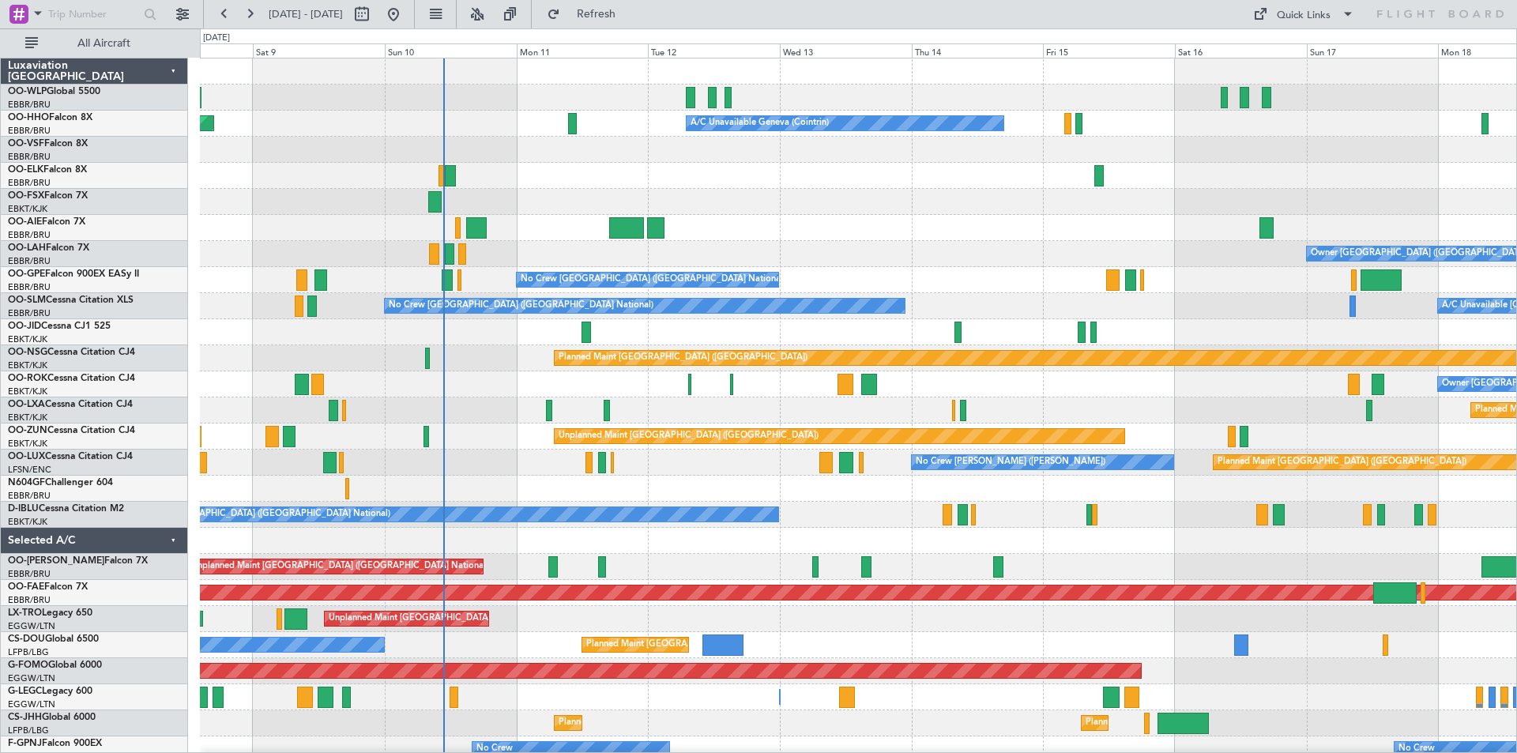
click at [653, 205] on div "Planned Maint Milan (Linate) Planned Maint Geneva ([GEOGRAPHIC_DATA]) A/C Unava…" at bounding box center [858, 449] width 1316 height 782
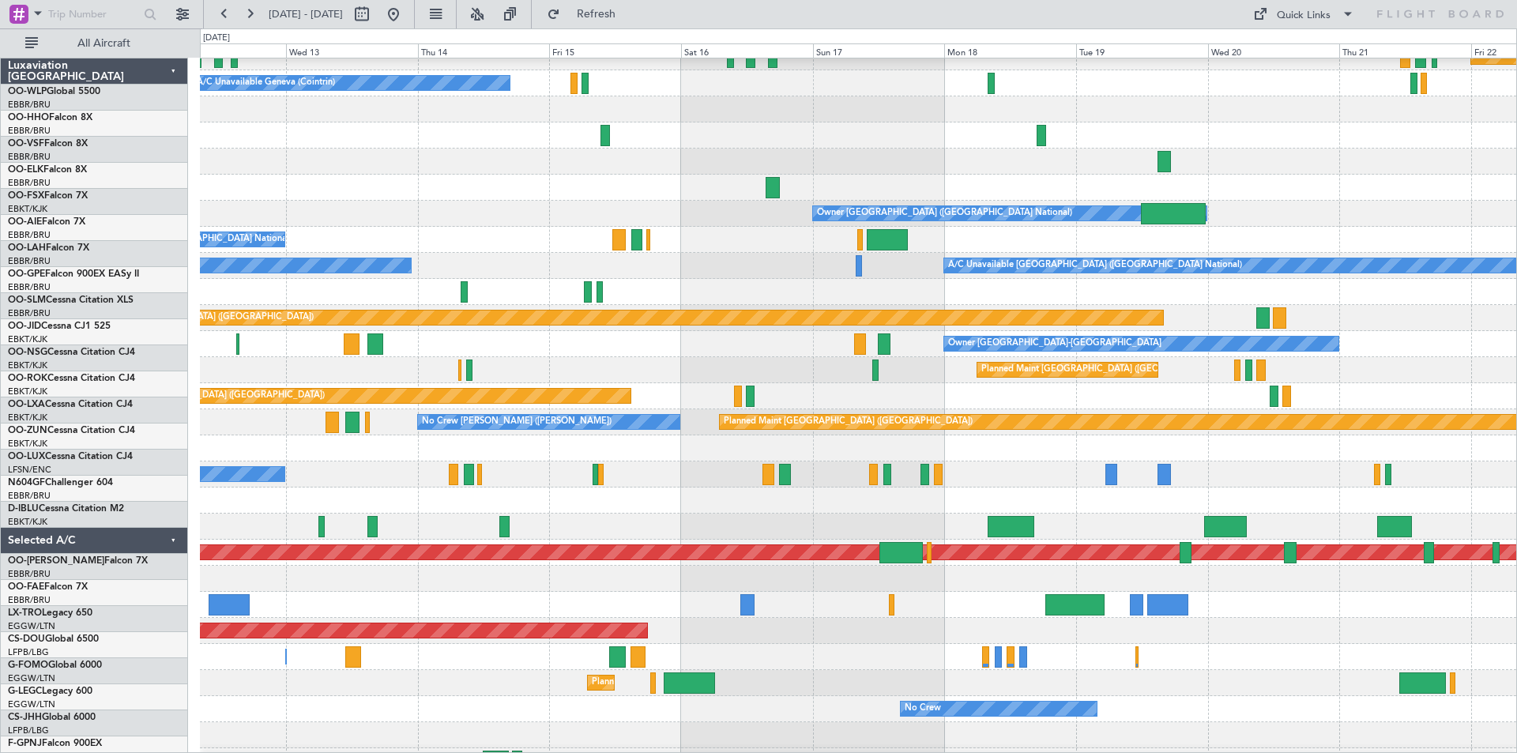
click at [685, 273] on div "A/C Unavailable [GEOGRAPHIC_DATA] ([GEOGRAPHIC_DATA] National) No Crew [GEOGRAP…" at bounding box center [858, 266] width 1316 height 26
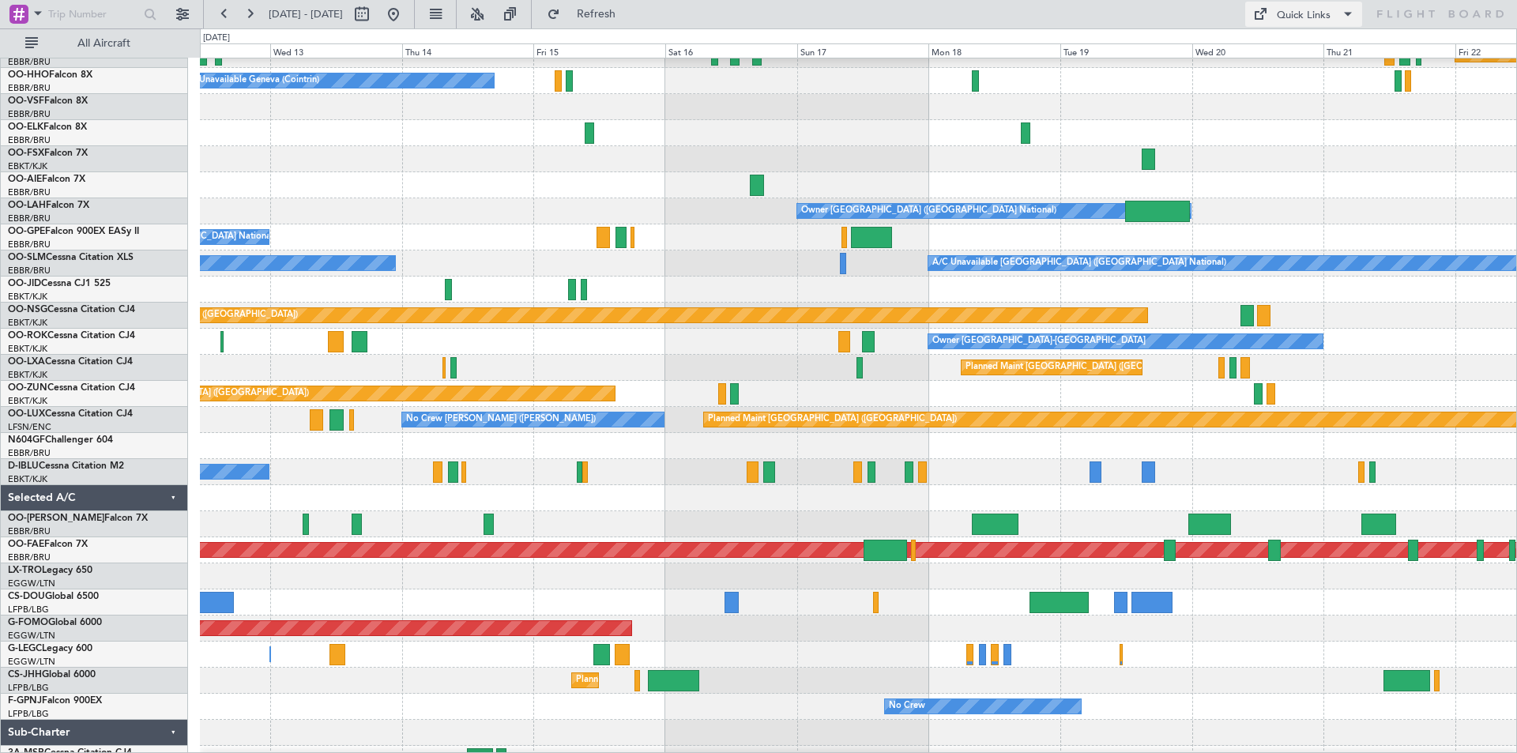
click at [1305, 13] on div "Quick Links" at bounding box center [1304, 16] width 54 height 16
click at [1277, 37] on button "Trip Builder" at bounding box center [1304, 52] width 119 height 38
click at [634, 8] on button "Refresh" at bounding box center [587, 14] width 95 height 25
click at [619, 17] on span "Refresh" at bounding box center [596, 14] width 66 height 11
click at [630, 13] on span "Refresh" at bounding box center [596, 14] width 66 height 11
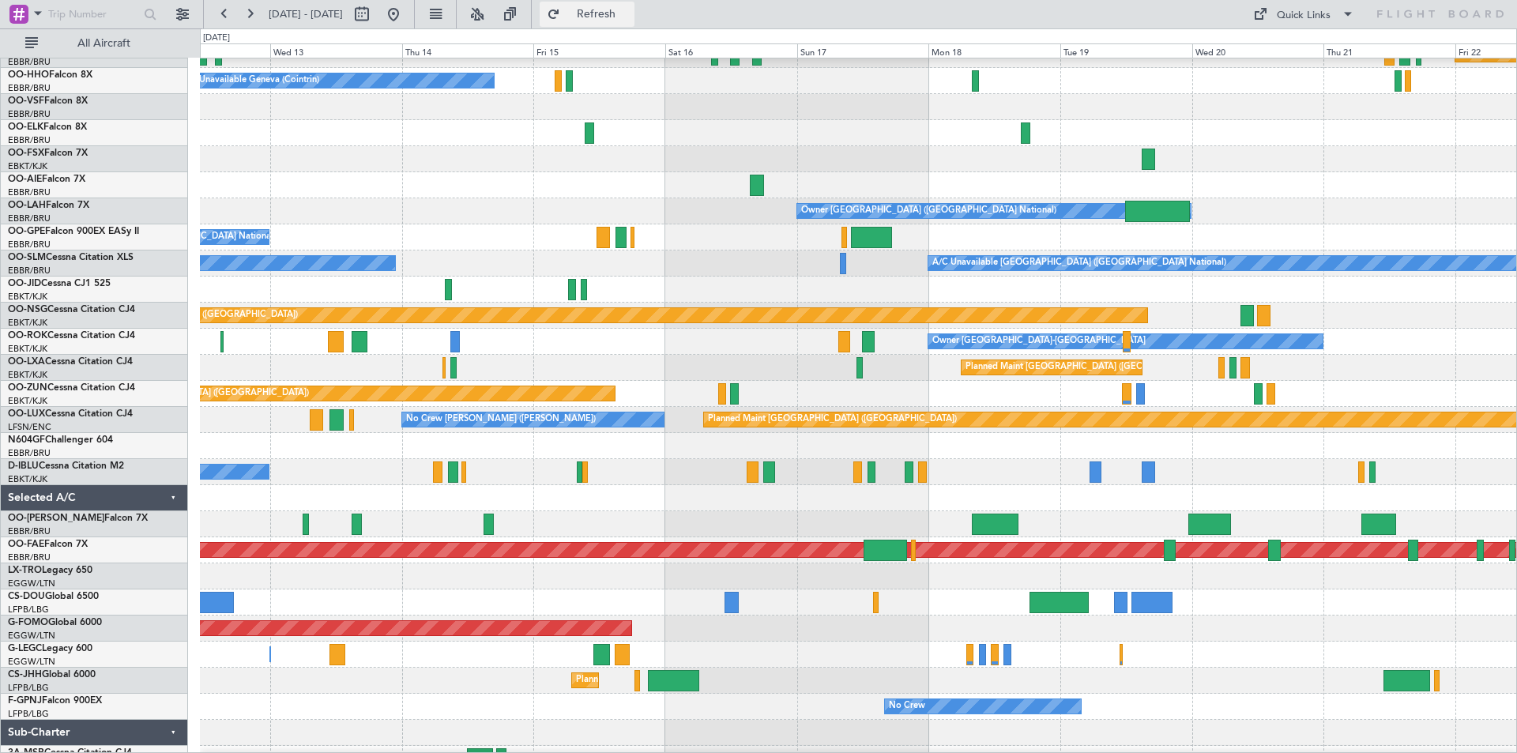
click at [630, 20] on span "Refresh" at bounding box center [596, 14] width 66 height 11
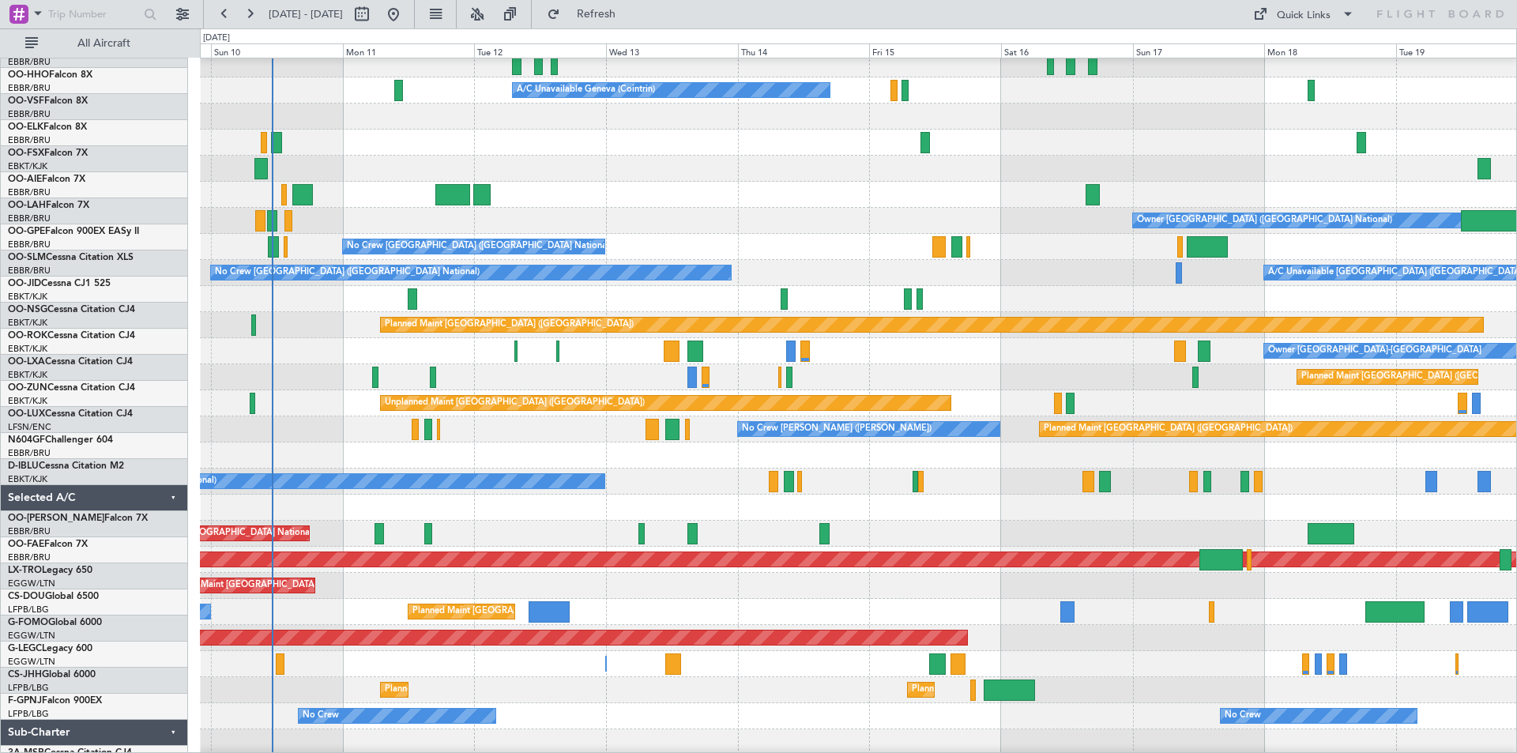
scroll to position [33, 0]
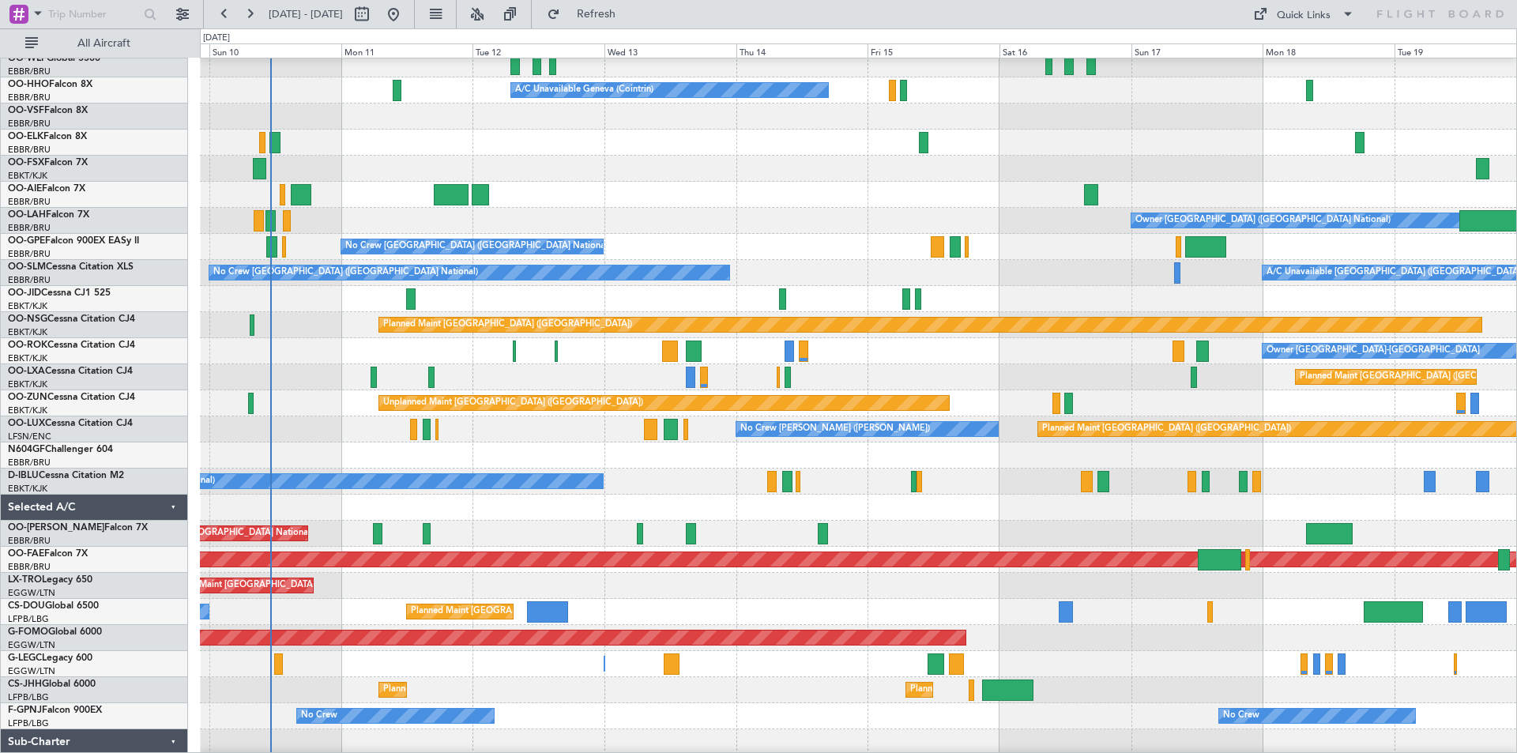
click at [774, 188] on div at bounding box center [858, 195] width 1316 height 26
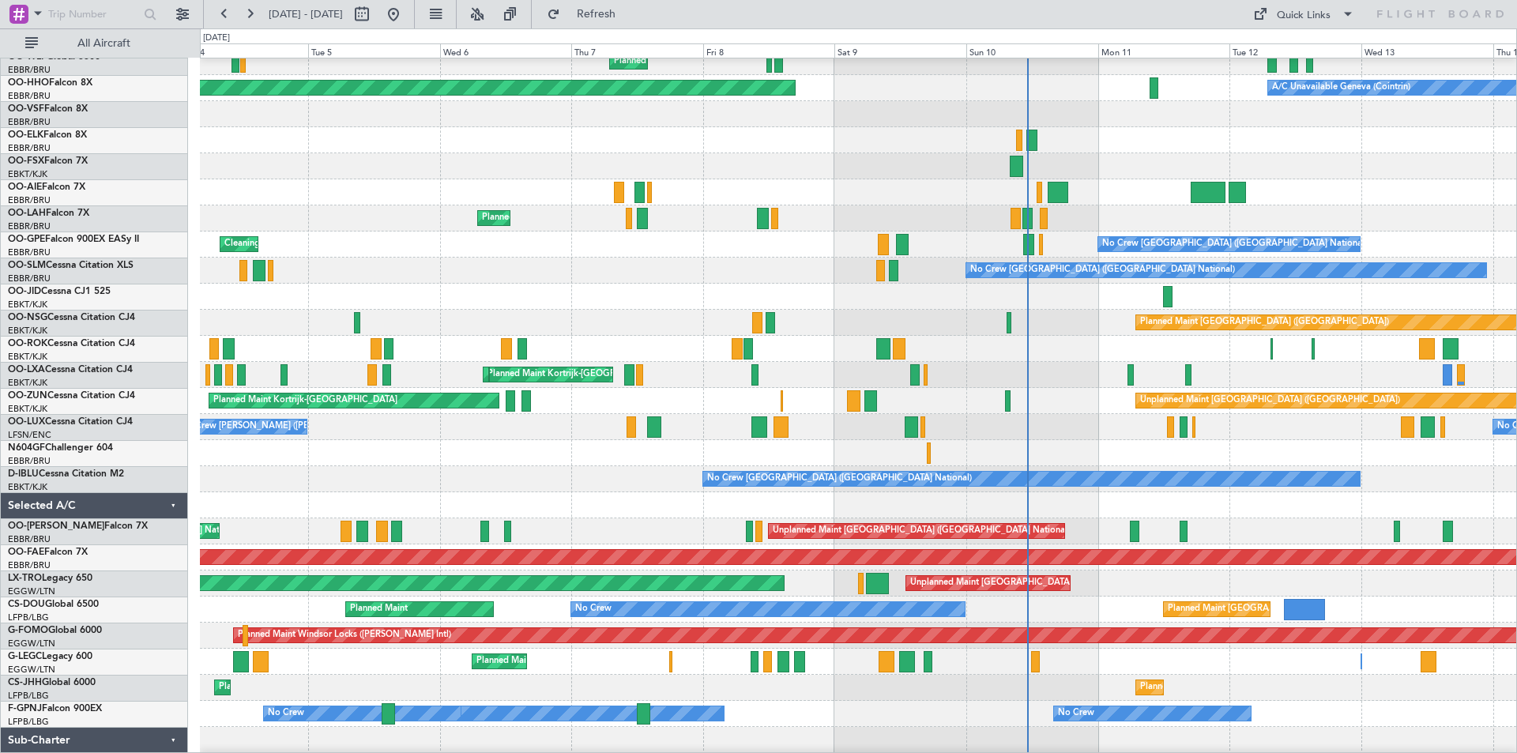
click at [1516, 217] on div "Planned Maint Milan (Linate) A/C Unavailable Geneva (Cointrin) Planned Maint Ge…" at bounding box center [758, 390] width 1517 height 725
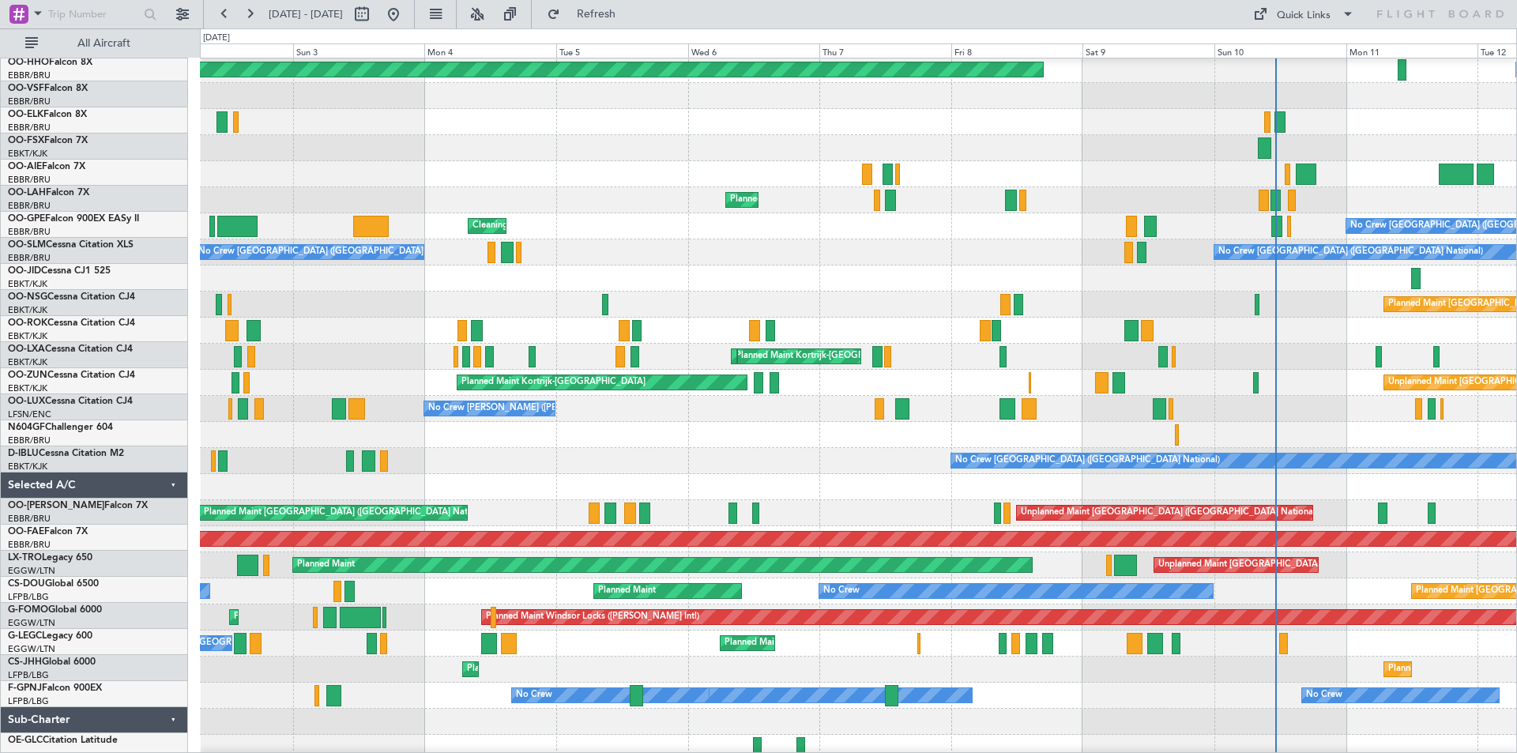
scroll to position [47, 0]
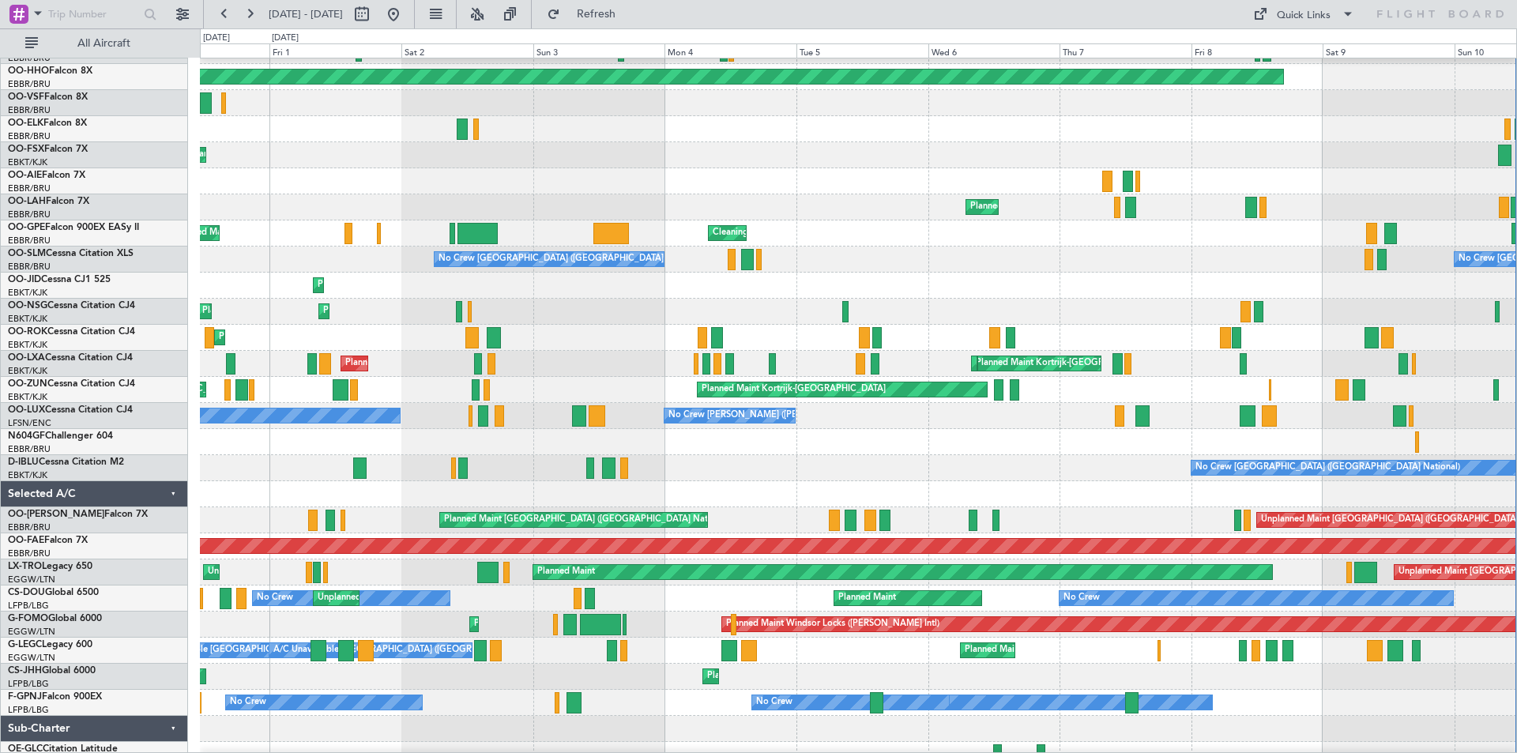
click at [973, 230] on div "Cleaning [GEOGRAPHIC_DATA] ([GEOGRAPHIC_DATA] National) Planned Maint [GEOGRAPH…" at bounding box center [858, 233] width 1316 height 26
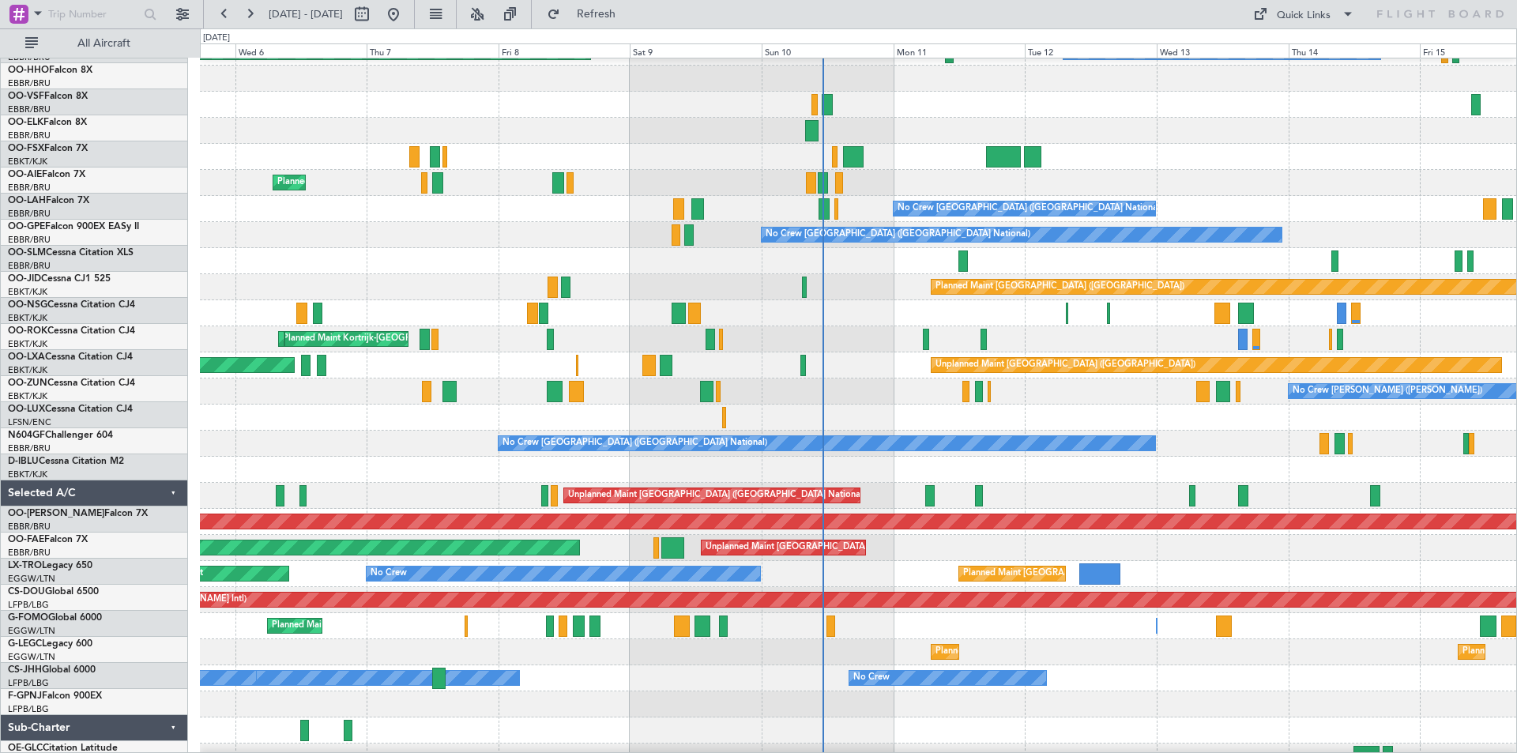
scroll to position [75, 0]
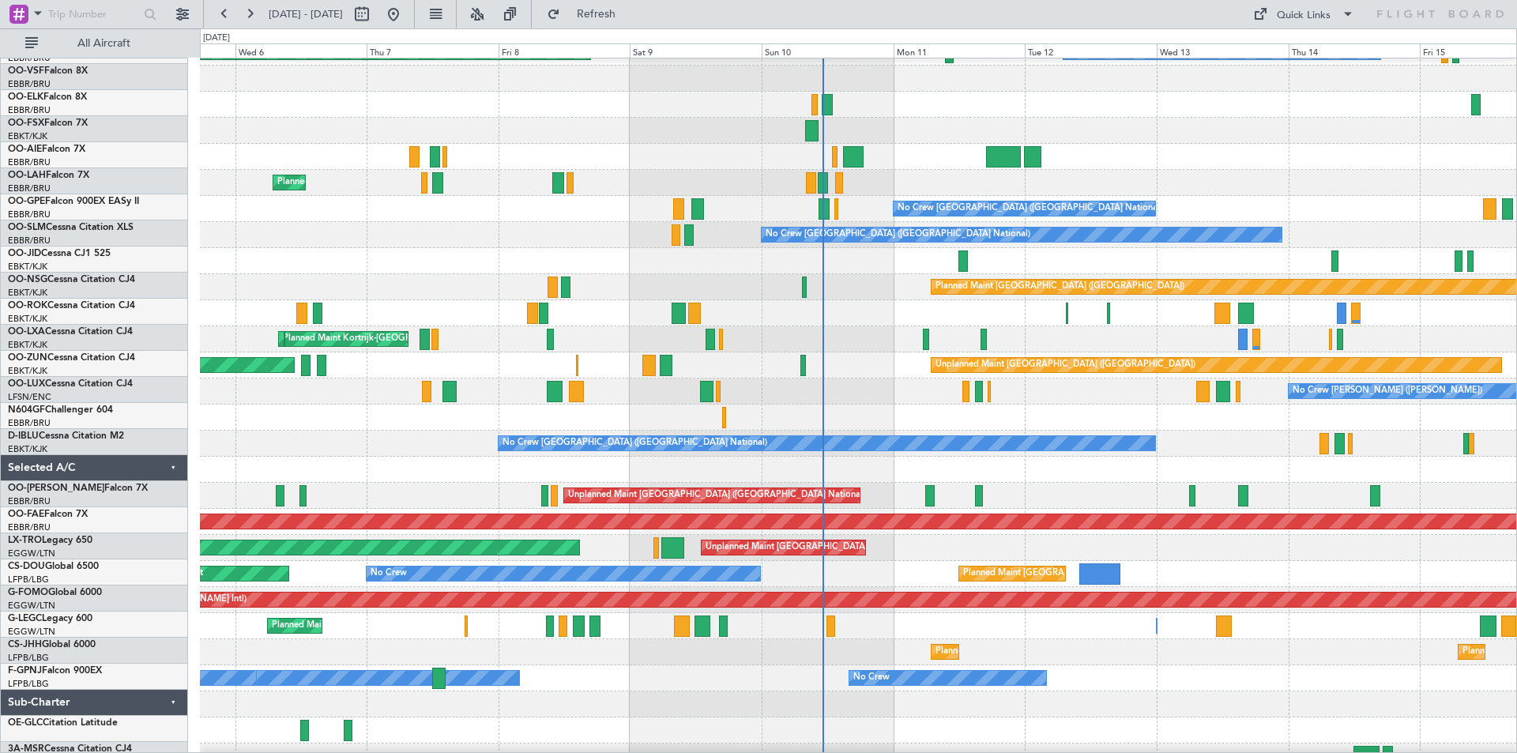
click at [211, 190] on div "Planned Maint [GEOGRAPHIC_DATA] ([GEOGRAPHIC_DATA] National) Owner [GEOGRAPHIC_…" at bounding box center [858, 183] width 1316 height 26
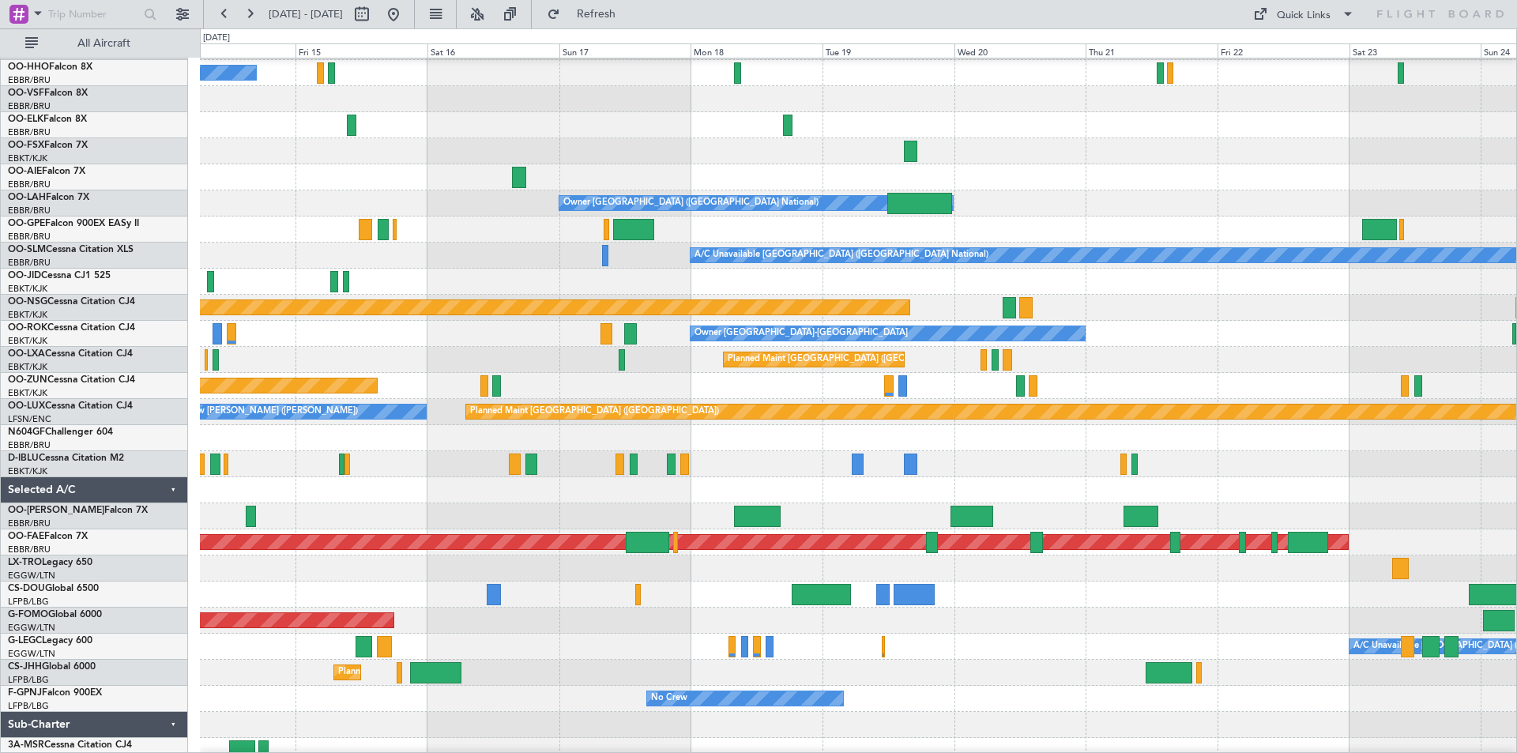
scroll to position [61, 0]
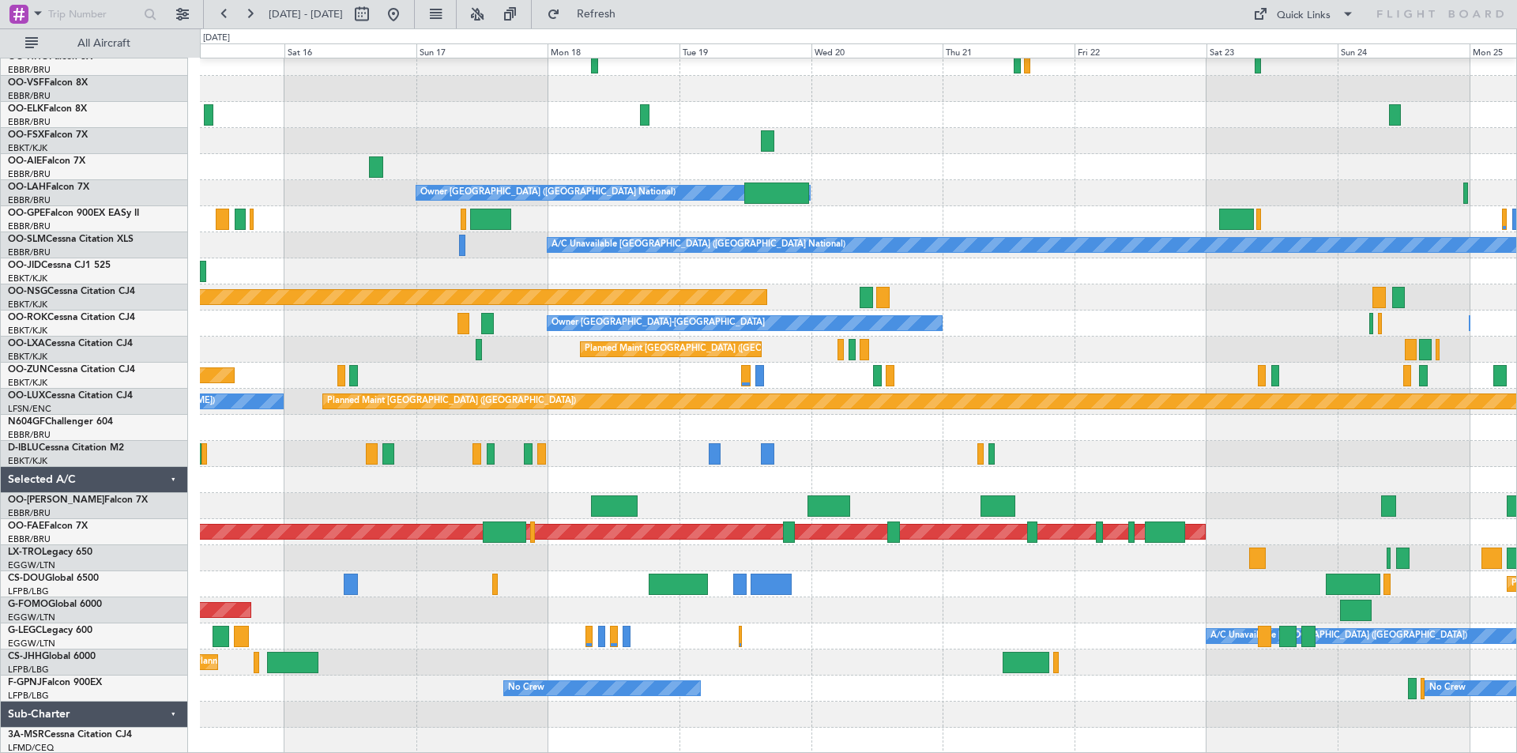
click at [597, 203] on div "Planned Maint [GEOGRAPHIC_DATA] ([GEOGRAPHIC_DATA]) A/C Unavailable Geneva (Coi…" at bounding box center [858, 376] width 1316 height 756
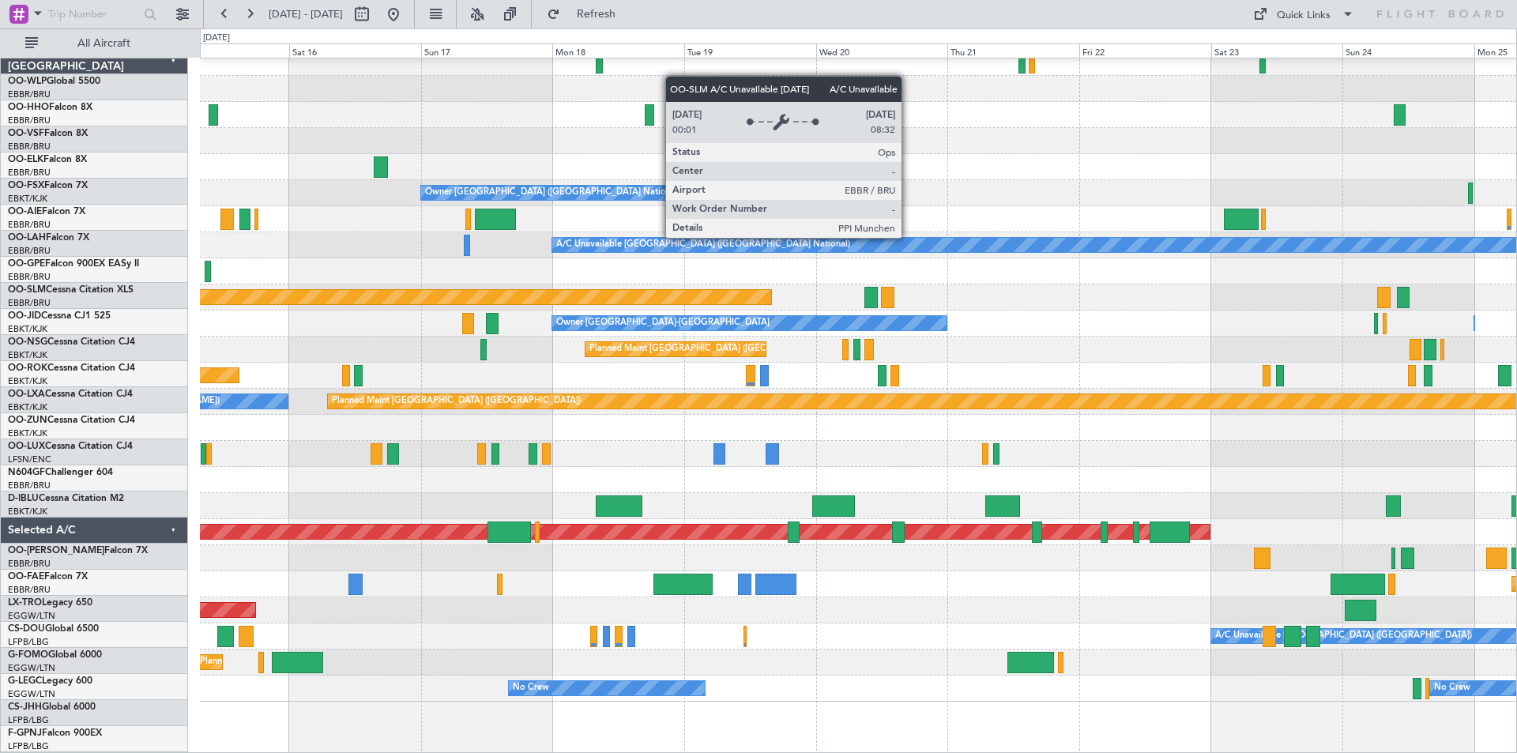
scroll to position [9, 0]
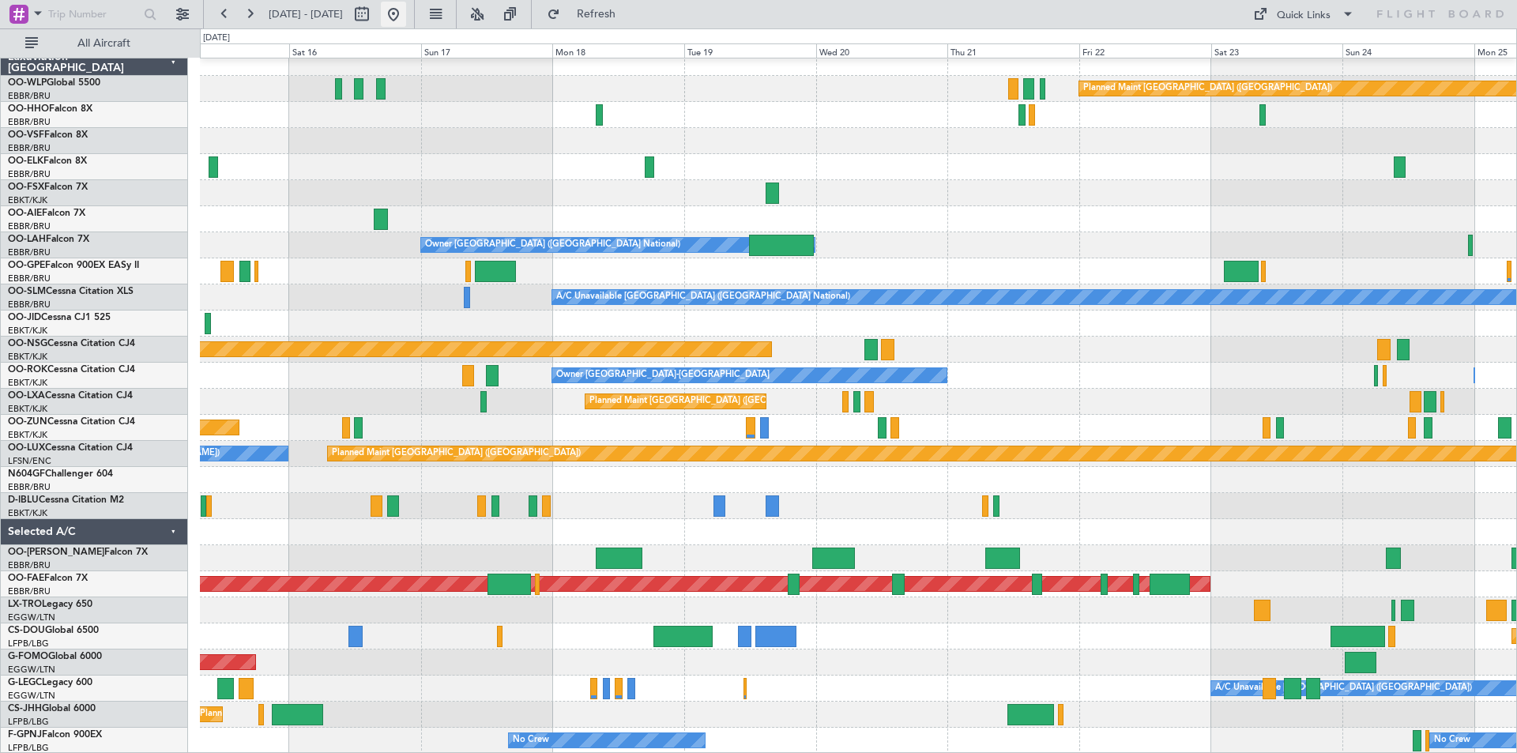
click at [406, 18] on button at bounding box center [393, 14] width 25 height 25
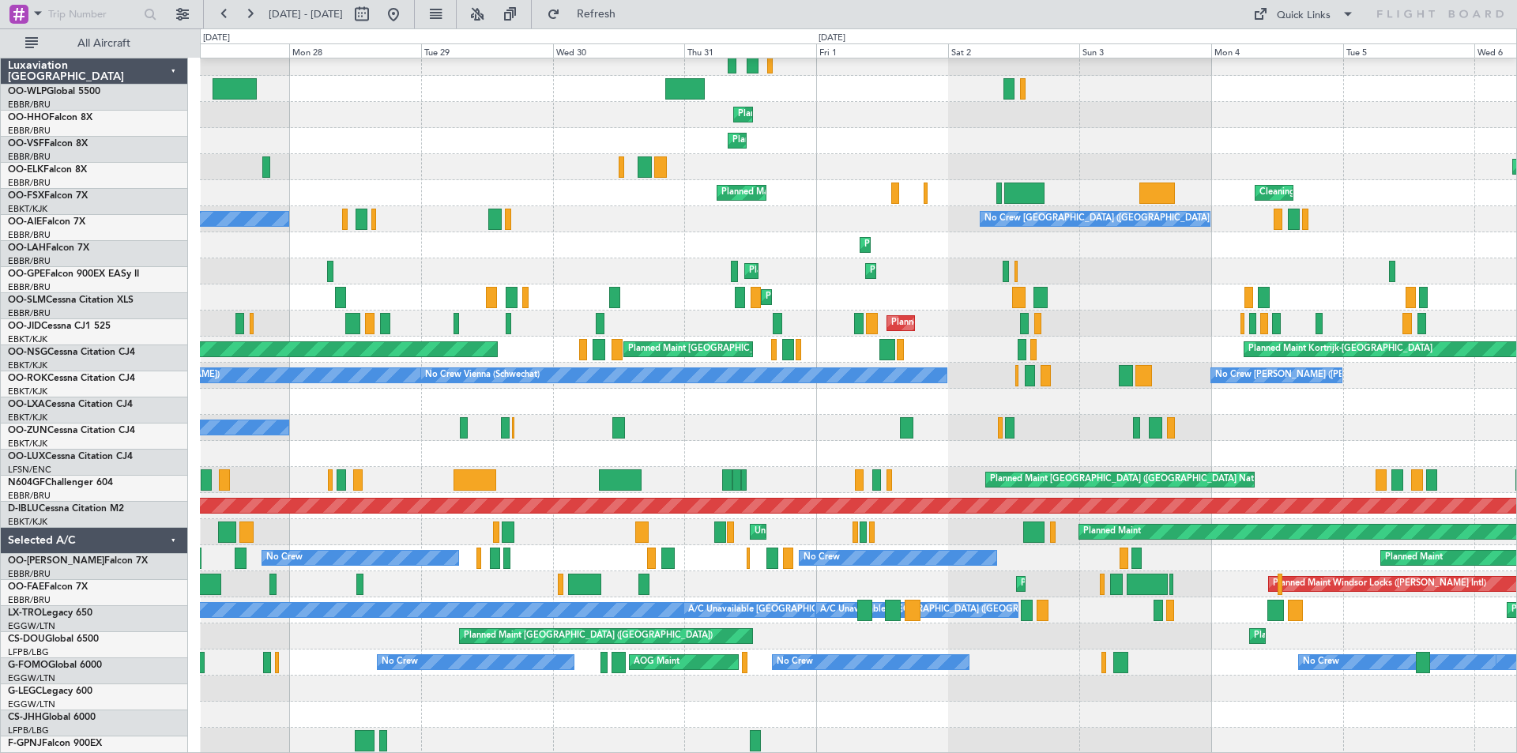
scroll to position [87, 0]
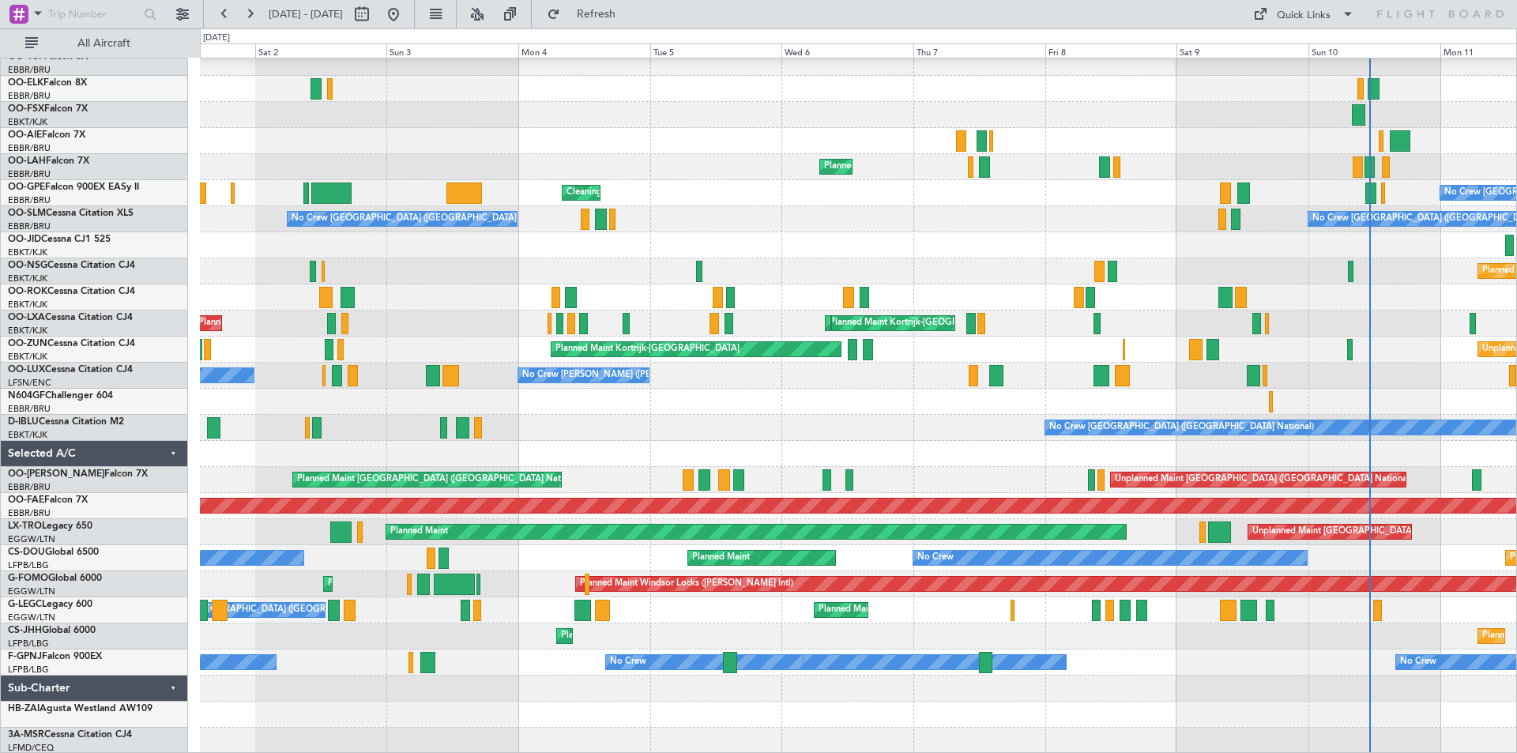
click at [167, 127] on div "Planned Maint Geneva (Cointrin) A/C Unavailable Geneva (Cointrin) Planned Maint…" at bounding box center [758, 390] width 1517 height 725
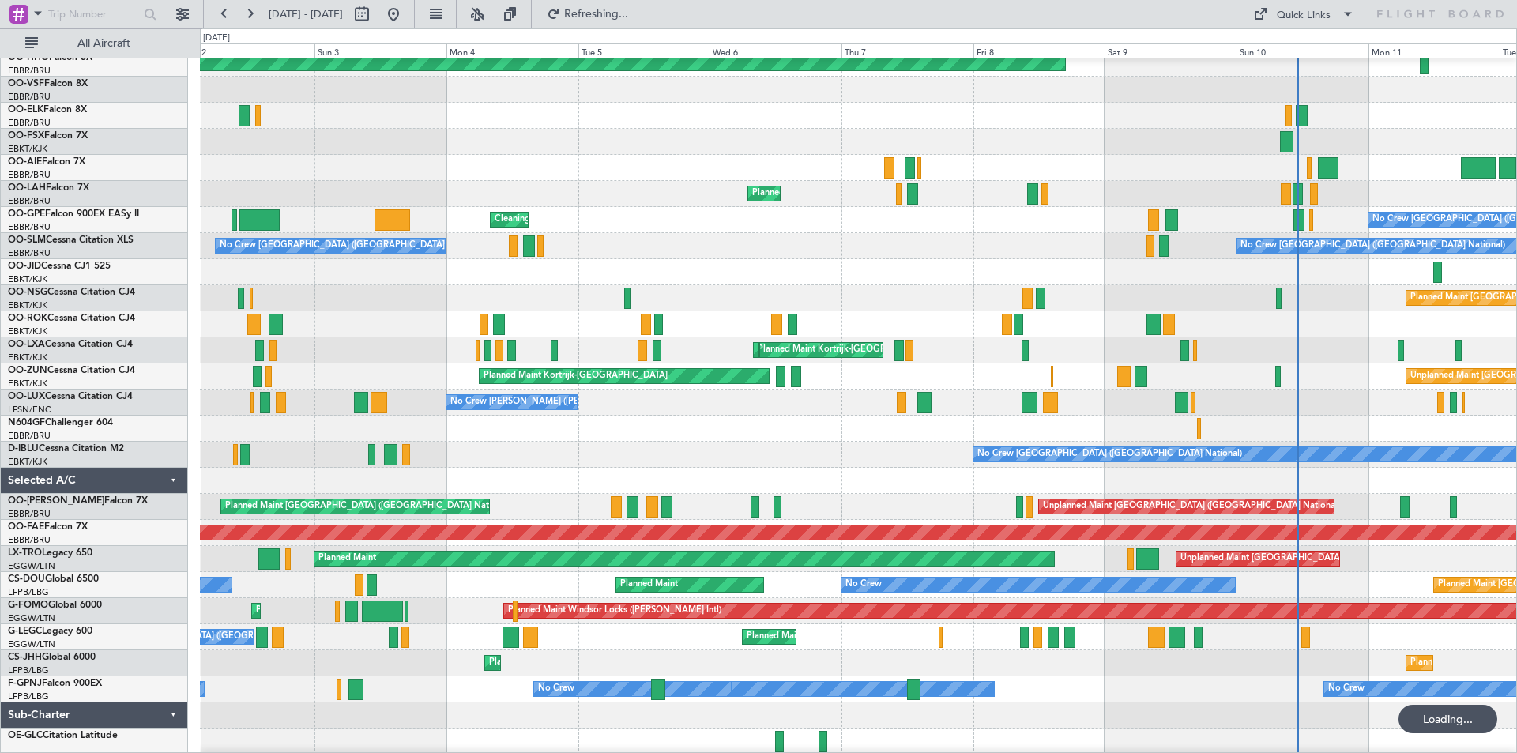
scroll to position [61, 0]
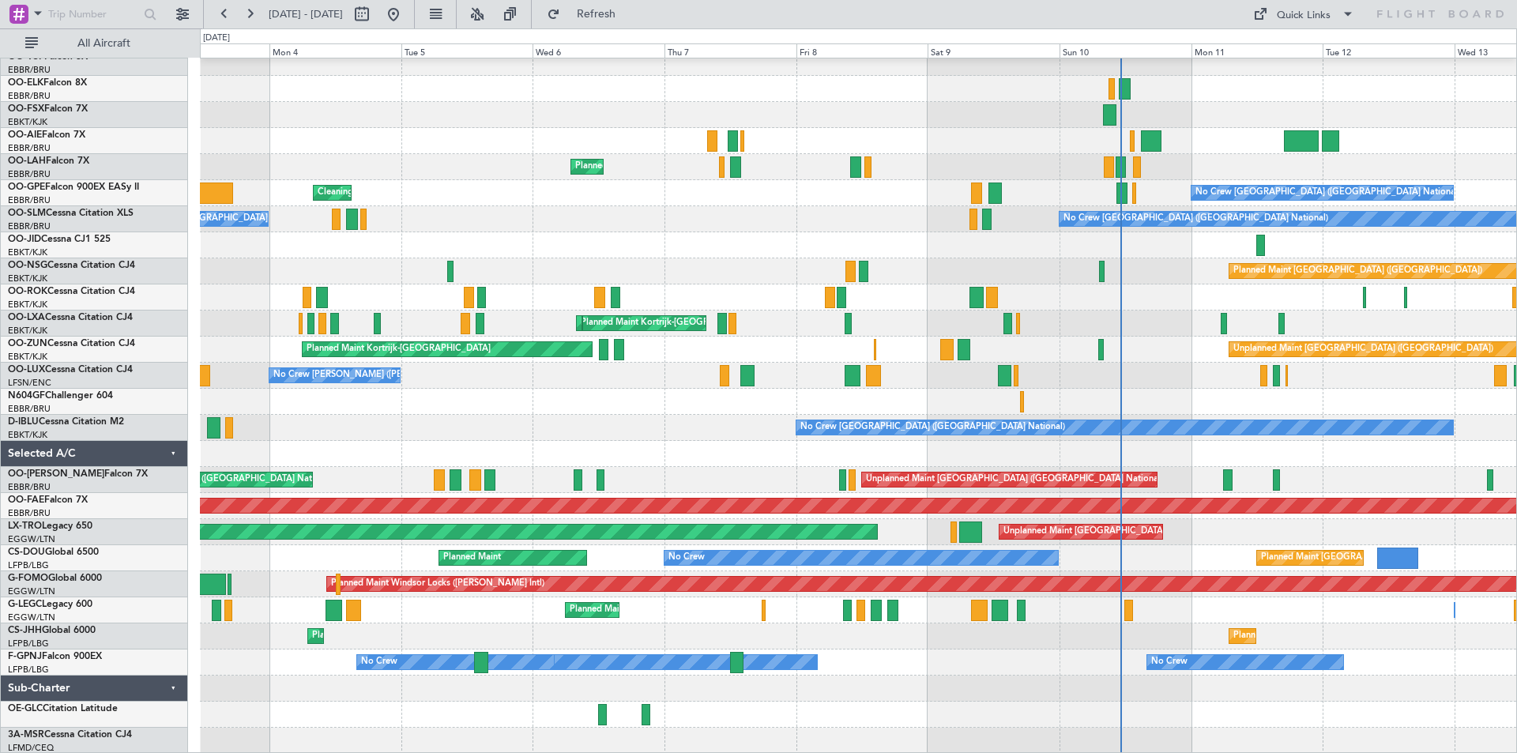
click at [1478, 85] on div "Planned Maint Geneva (Cointrin) A/C Unavailable Geneva (Cointrin) Planned Maint…" at bounding box center [858, 363] width 1316 height 782
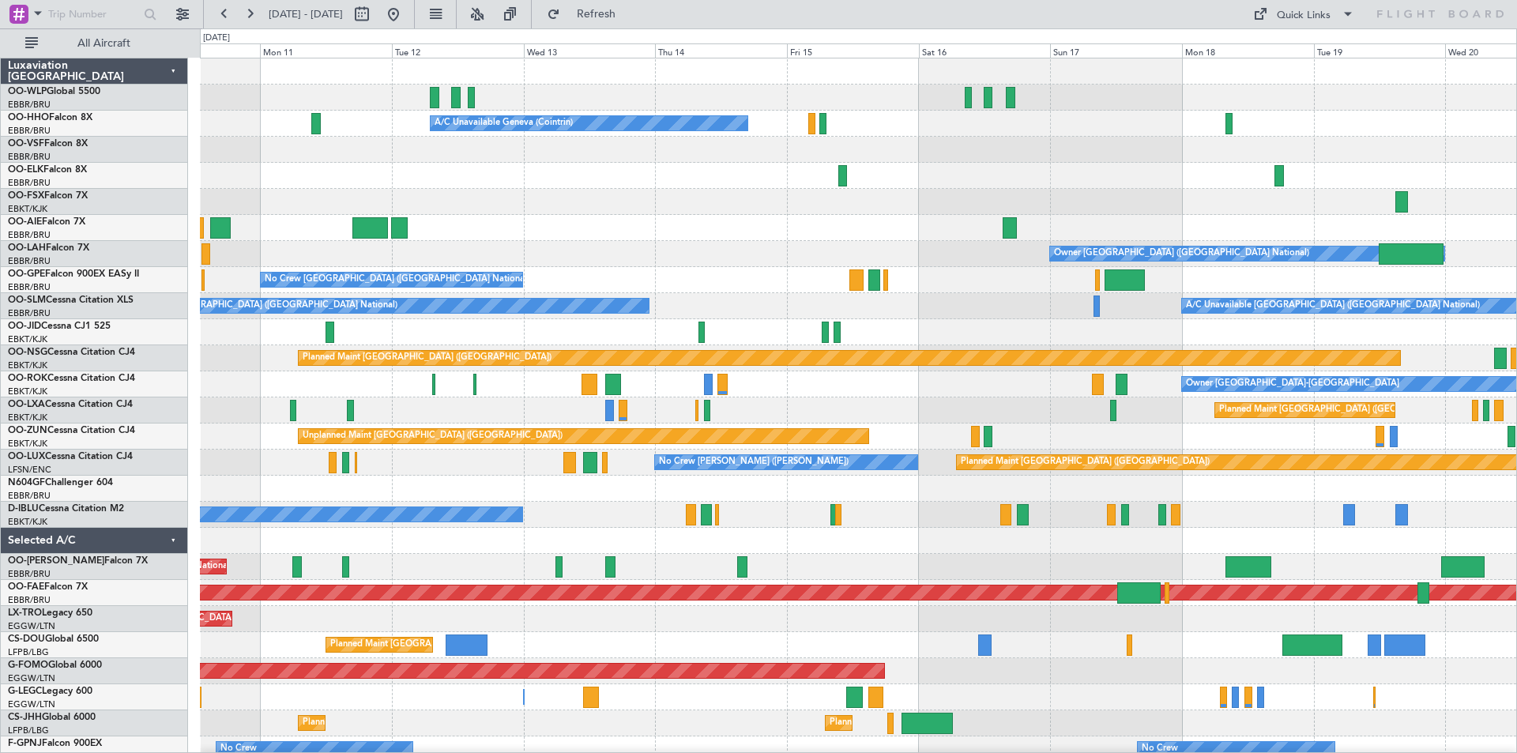
click at [0, 100] on div "Planned Maint [GEOGRAPHIC_DATA] ([GEOGRAPHIC_DATA]) A/C Unavailable Geneva (Coi…" at bounding box center [758, 390] width 1517 height 725
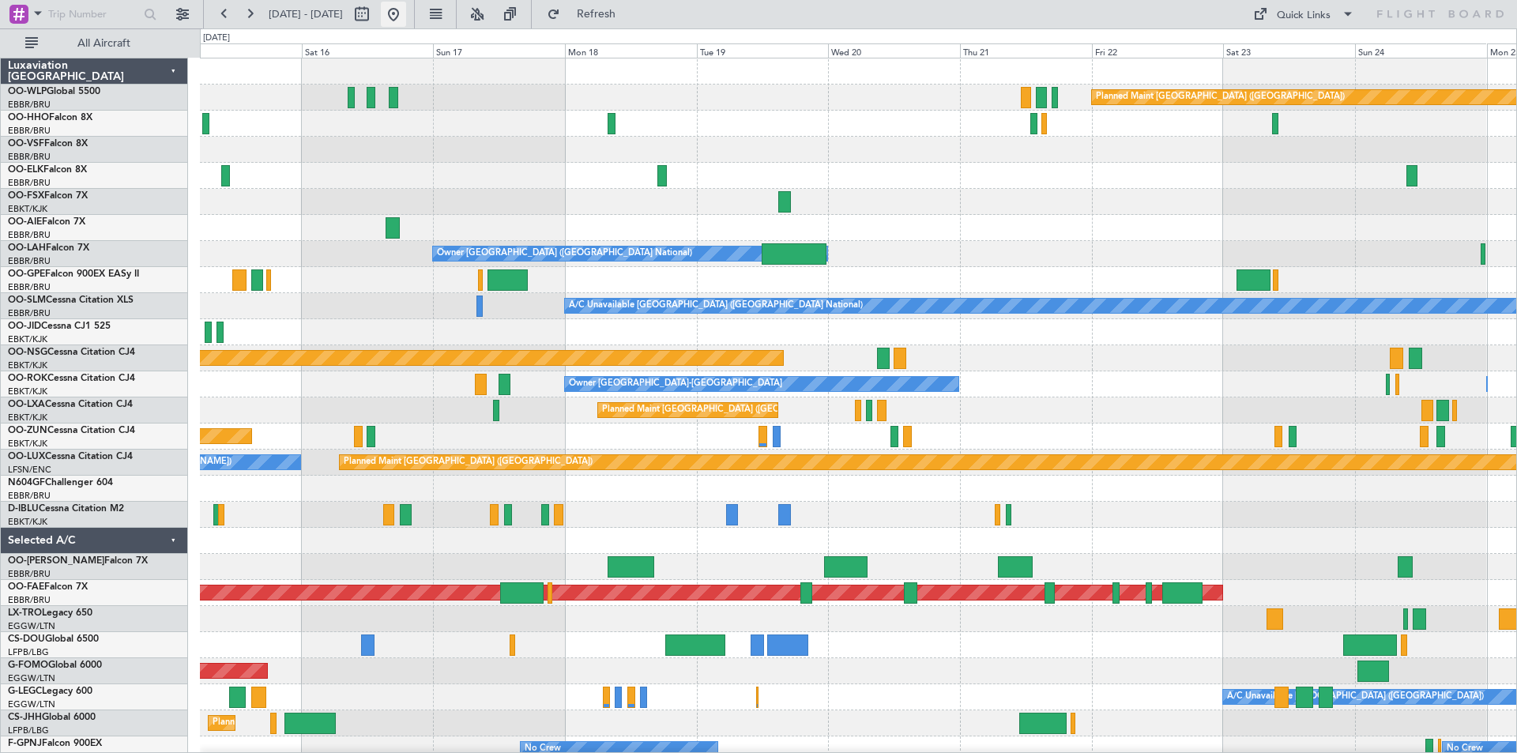
click at [406, 13] on button at bounding box center [393, 14] width 25 height 25
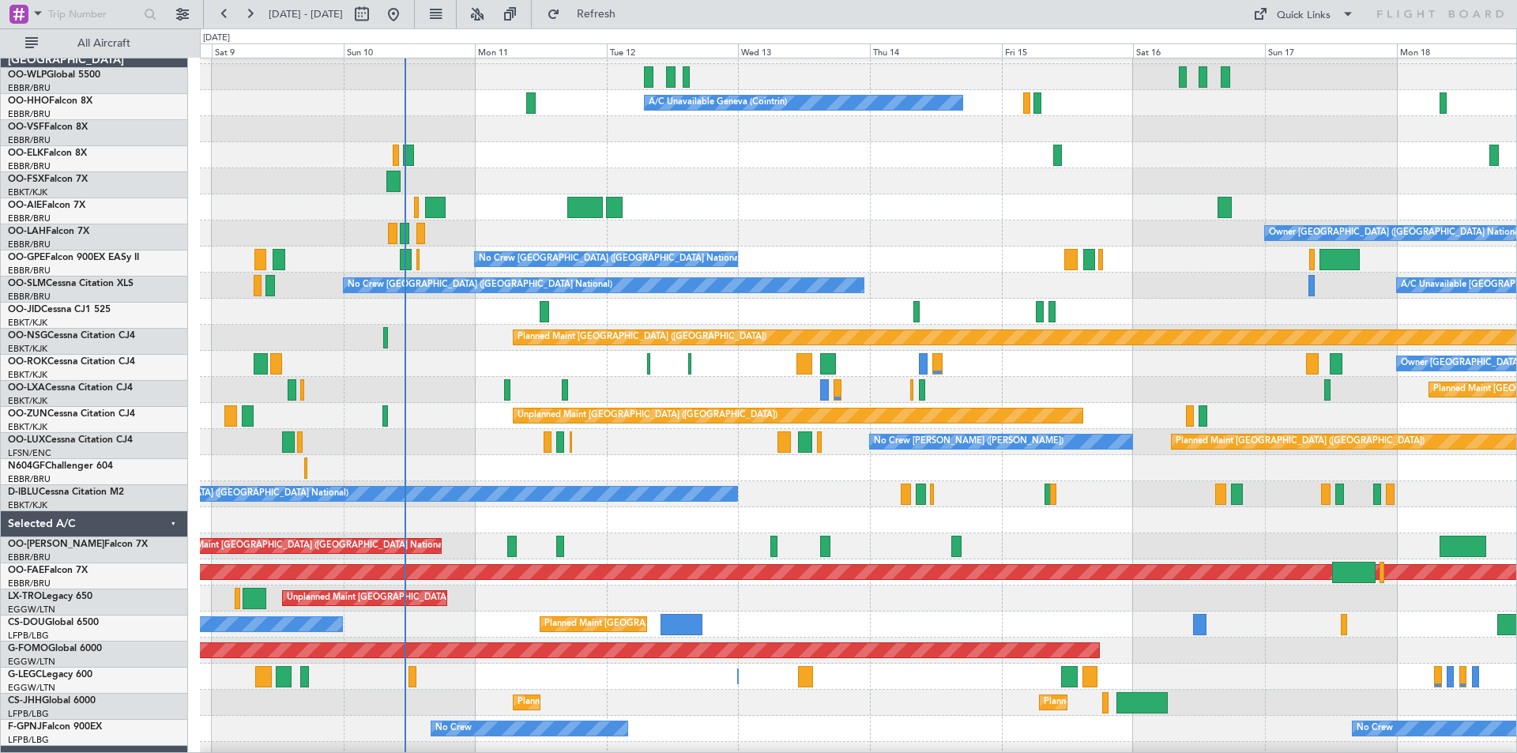
scroll to position [21, 0]
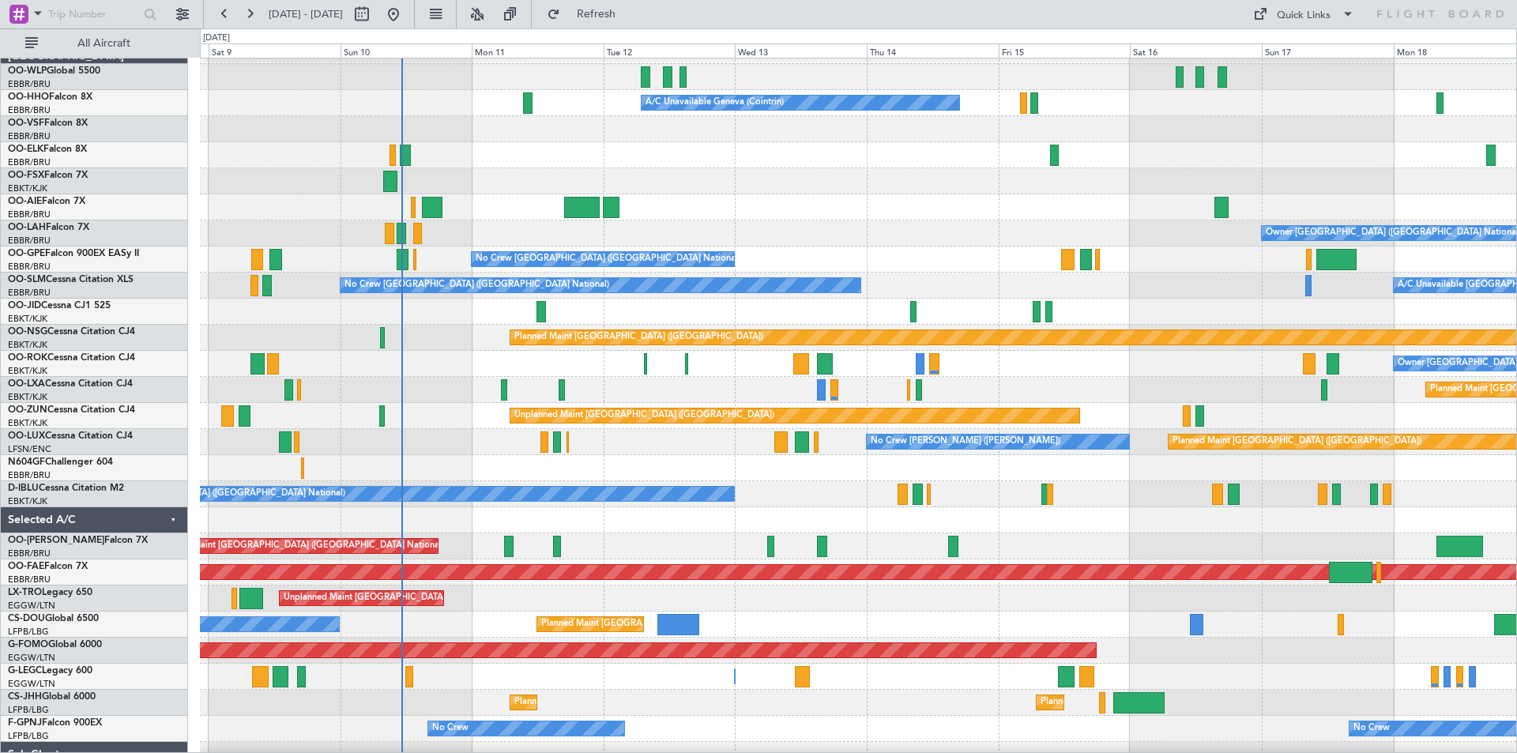
click at [348, 200] on div at bounding box center [858, 207] width 1316 height 26
